Goal: Find specific fact: Find contact information

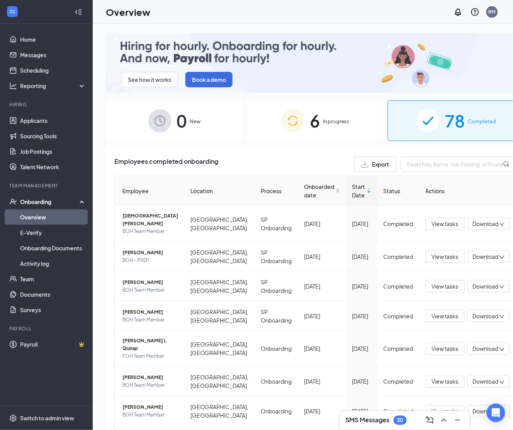
click at [468, 117] on span "Completed" at bounding box center [482, 121] width 28 height 8
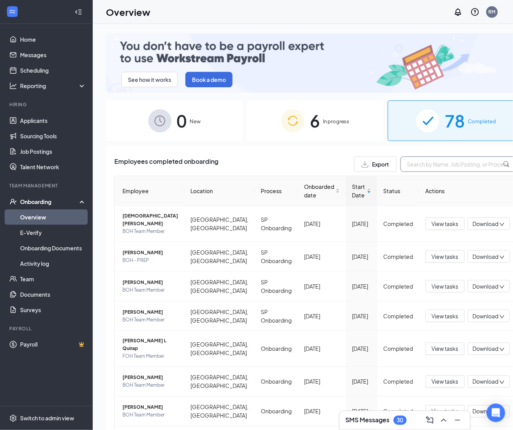
click at [432, 160] on input "text" at bounding box center [458, 163] width 116 height 15
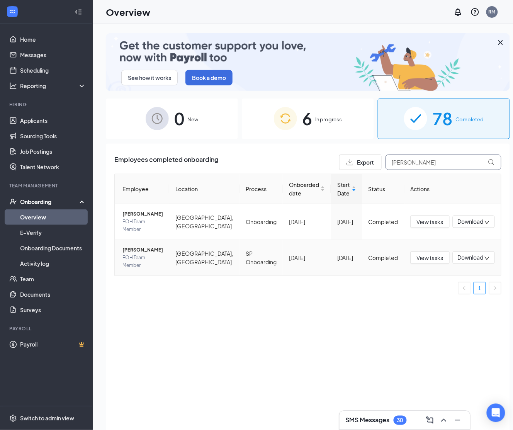
type input "[PERSON_NAME]"
click at [140, 261] on span "FOH Team Member" at bounding box center [142, 261] width 41 height 15
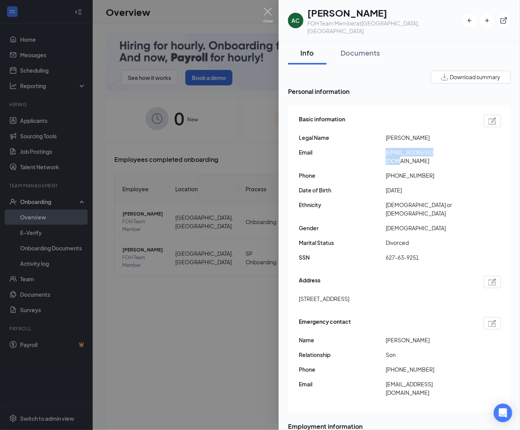
drag, startPoint x: 385, startPoint y: 145, endPoint x: 452, endPoint y: 145, distance: 67.2
click at [452, 148] on span "[EMAIL_ADDRESS][DOMAIN_NAME]" at bounding box center [429, 156] width 87 height 17
copy span "[EMAIL_ADDRESS][DOMAIN_NAME]"
